Goal: Information Seeking & Learning: Learn about a topic

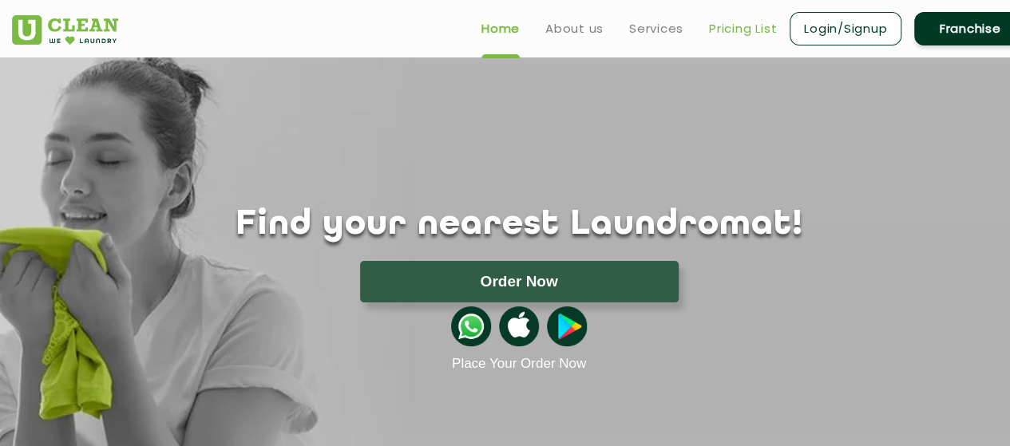
click at [731, 28] on link "Pricing List" at bounding box center [743, 28] width 68 height 19
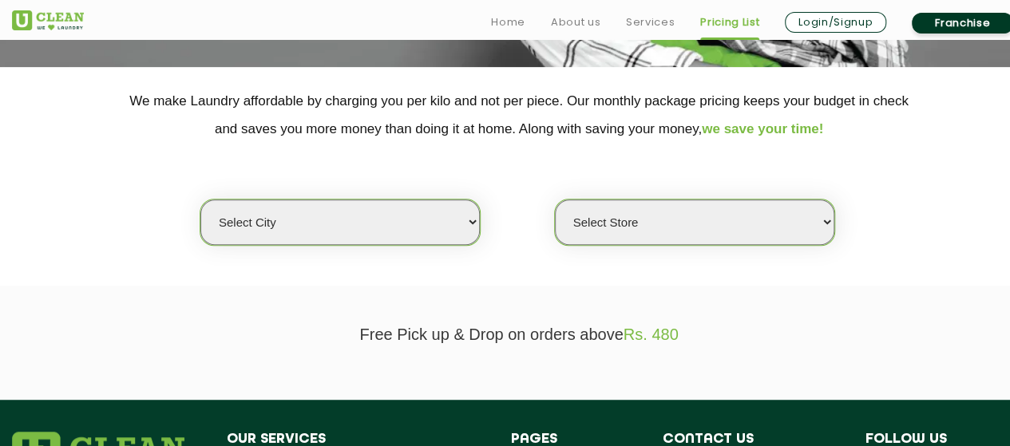
scroll to position [303, 0]
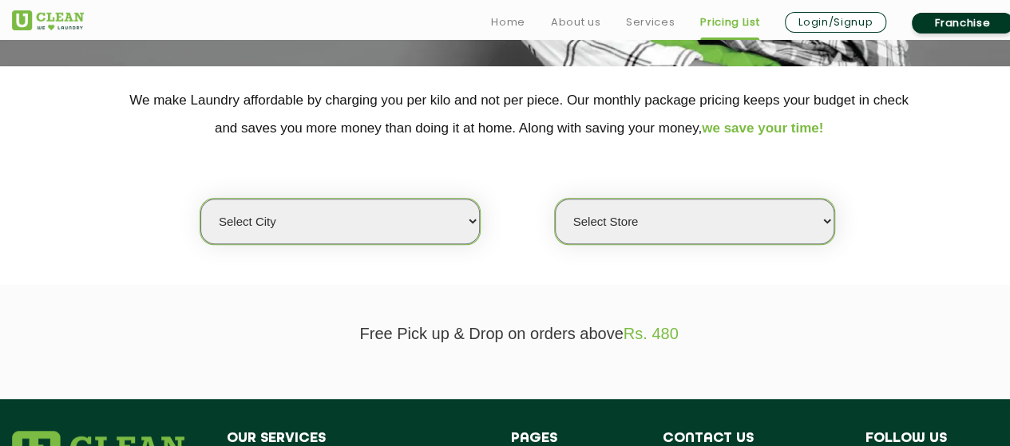
click at [454, 223] on select "Select city Aalo Agartala Agra Ahmedabad Akola Aligarh Alwar - UClean Select Am…" at bounding box center [339, 221] width 279 height 45
select select "4"
click at [200, 199] on select "Select city Aalo Agartala Agra Ahmedabad Akola Aligarh Alwar - UClean Select Am…" at bounding box center [339, 221] width 279 height 45
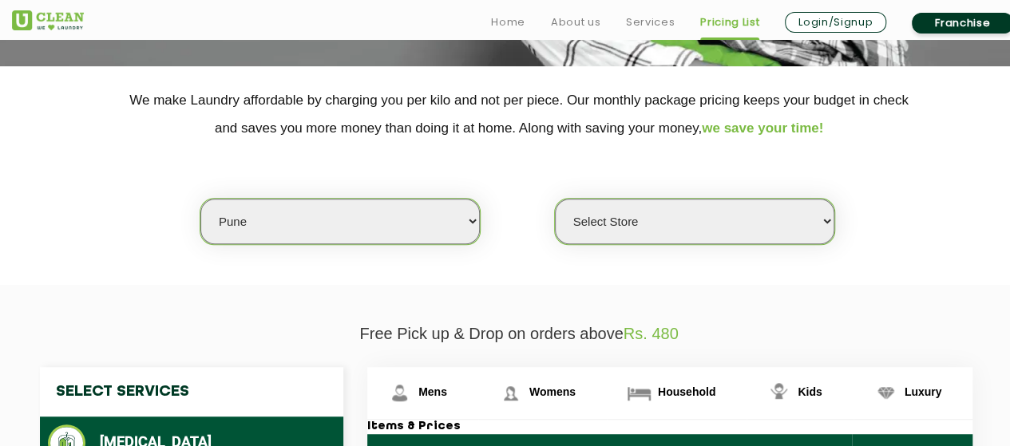
click at [659, 228] on select "Select Store UClean Koregaon Park UClean Baner Pune UClean Keshav Nagar Pune UC…" at bounding box center [694, 221] width 279 height 45
select select "541"
click at [555, 199] on select "Select Store UClean Koregaon Park UClean Baner Pune UClean Keshav Nagar Pune UC…" at bounding box center [694, 221] width 279 height 45
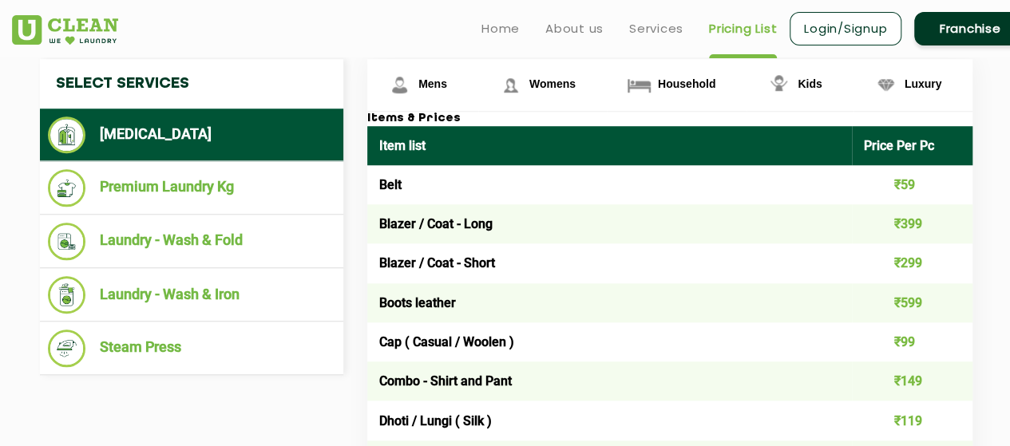
scroll to position [600, 0]
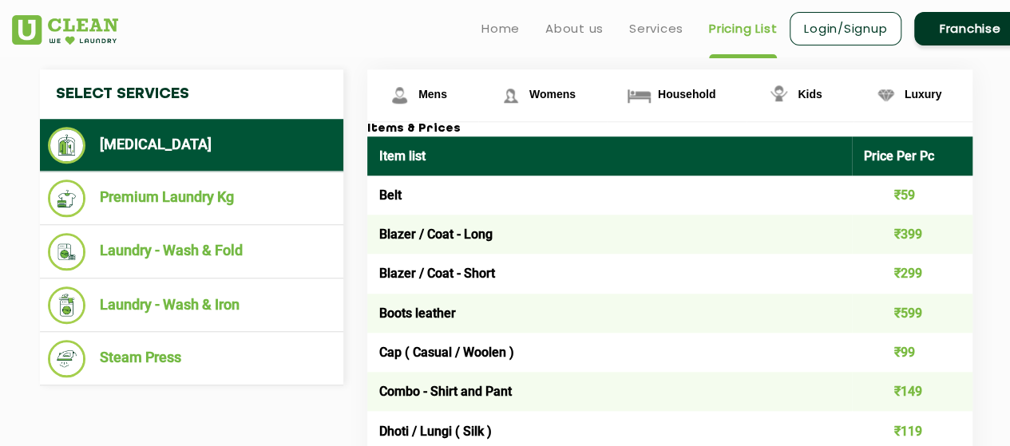
click at [556, 148] on th "Item list" at bounding box center [609, 155] width 485 height 39
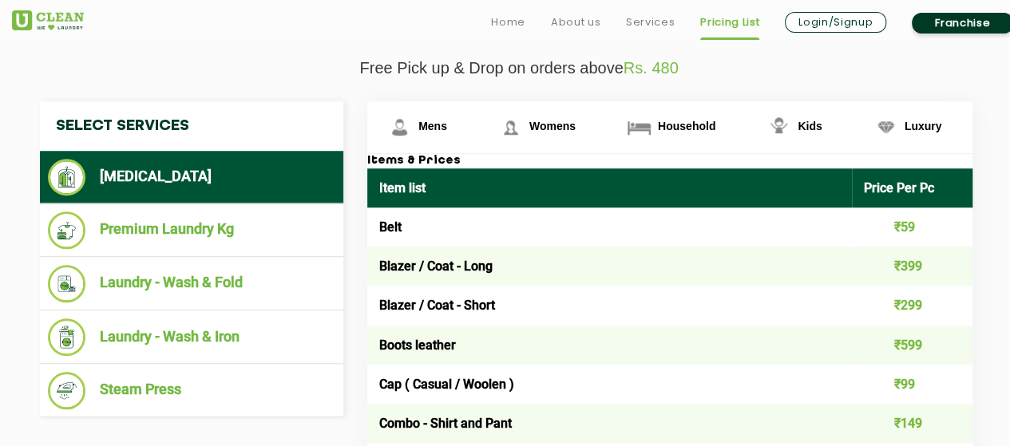
scroll to position [639, 0]
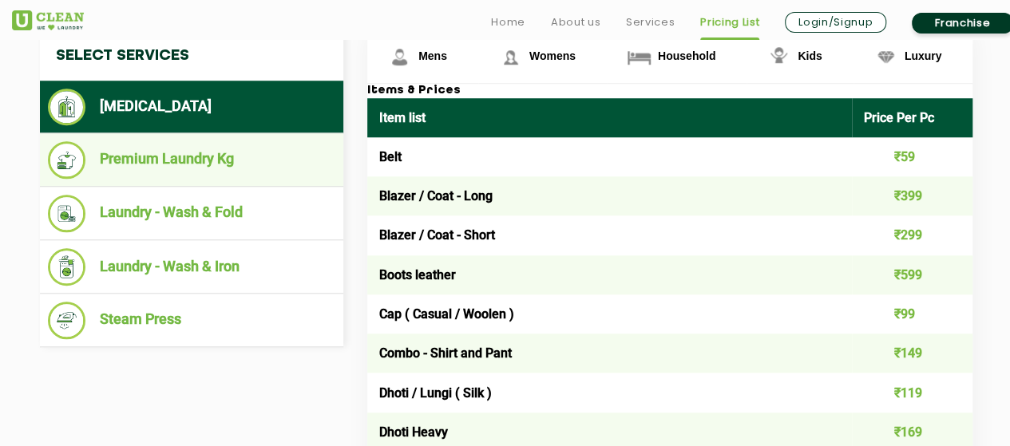
click at [192, 158] on li "Premium Laundry Kg" at bounding box center [191, 160] width 287 height 38
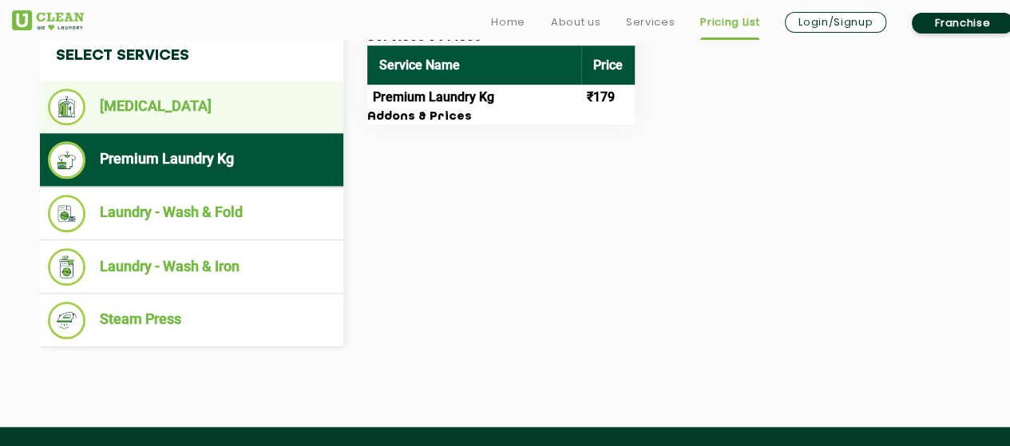
click at [158, 122] on li "[MEDICAL_DATA]" at bounding box center [191, 107] width 287 height 37
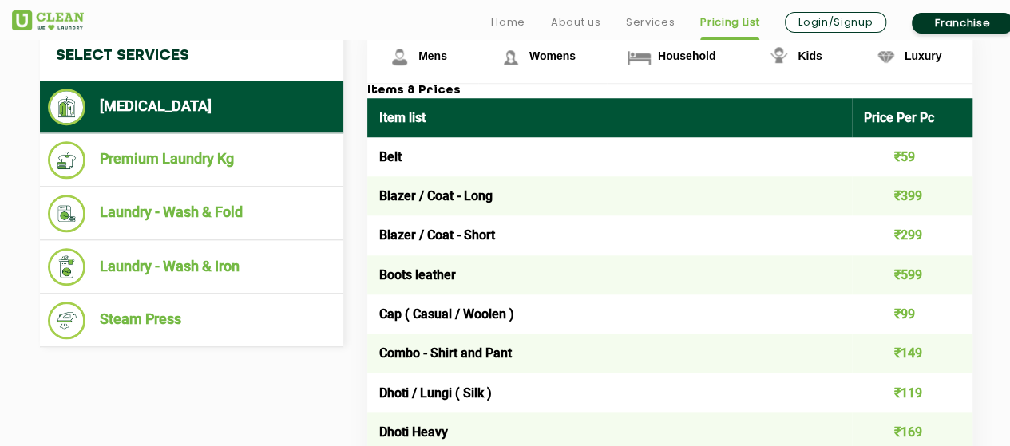
click at [409, 4] on div at bounding box center [302, 4] width 259 height 1
click at [409, 89] on h3 "Items & Prices" at bounding box center [669, 91] width 605 height 14
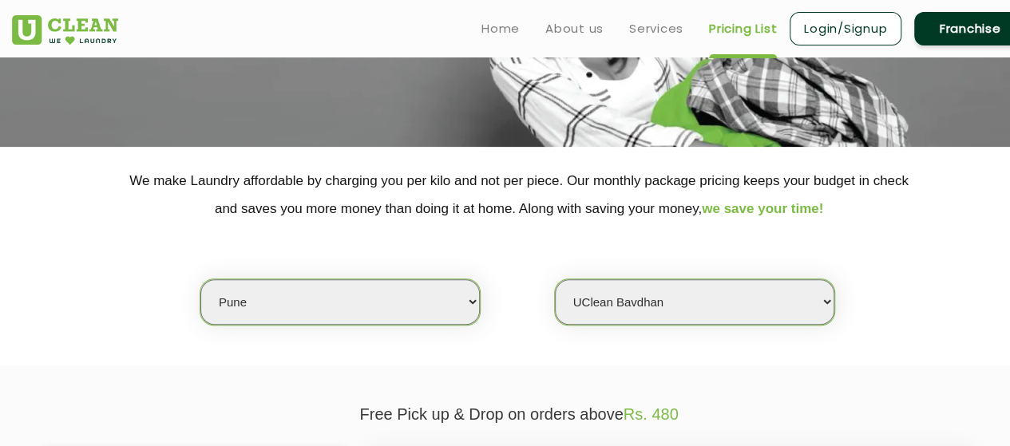
scroll to position [0, 0]
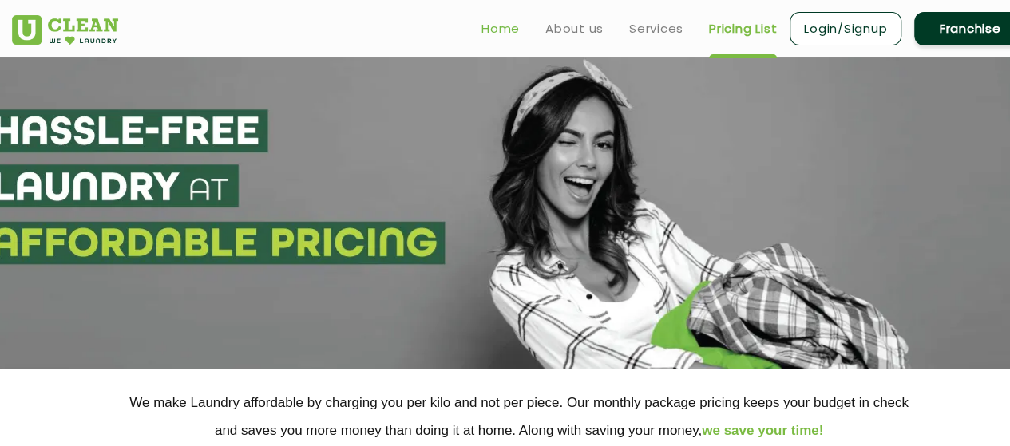
click at [490, 26] on link "Home" at bounding box center [500, 28] width 38 height 19
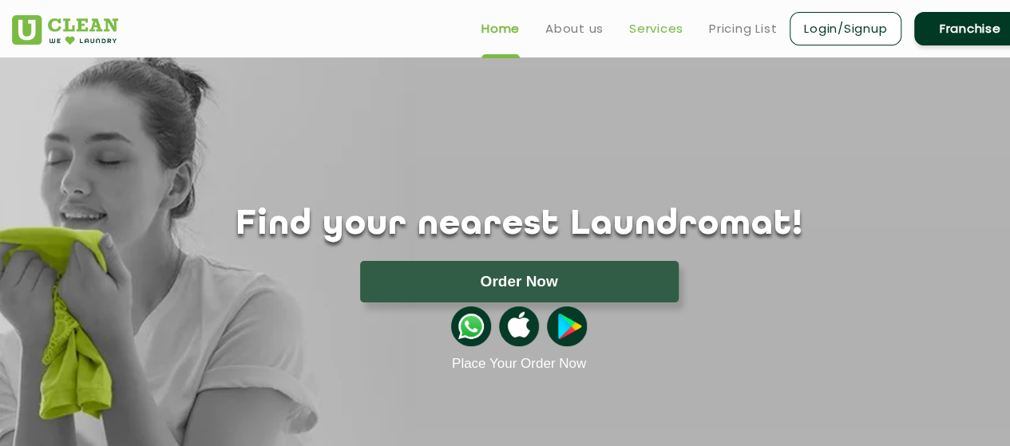
click at [653, 29] on link "Services" at bounding box center [656, 28] width 54 height 19
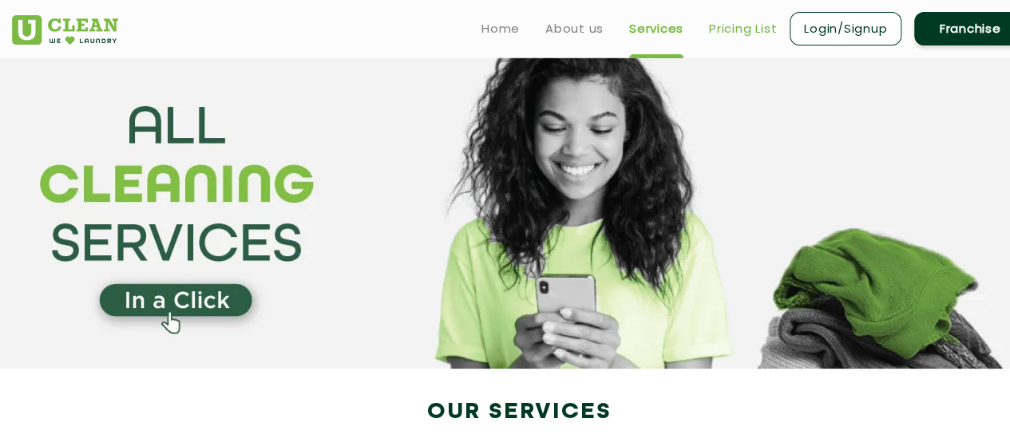
click at [747, 30] on link "Pricing List" at bounding box center [743, 28] width 68 height 19
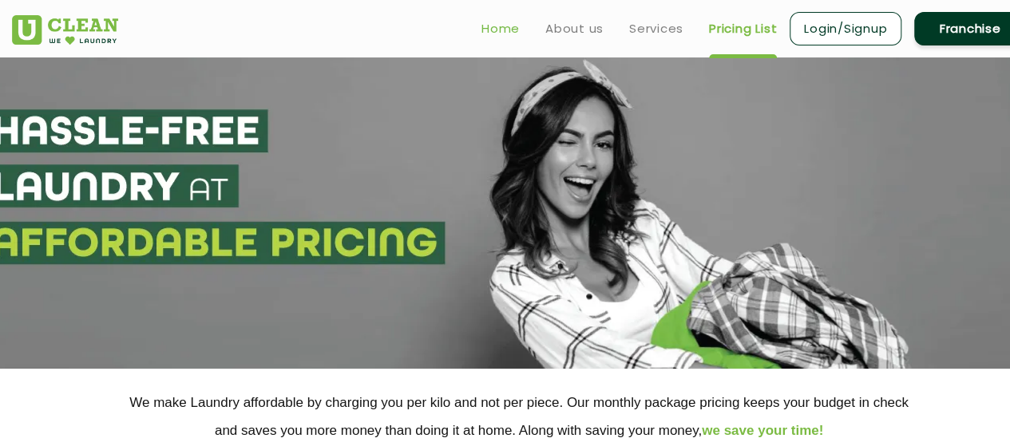
click at [497, 31] on link "Home" at bounding box center [500, 28] width 38 height 19
click at [509, 26] on link "Home" at bounding box center [500, 28] width 38 height 19
